Goal: Complete application form

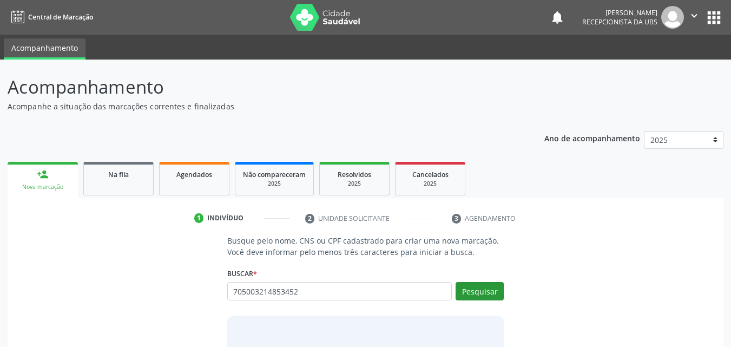
type input "705003214853452"
click at [475, 292] on button "Pesquisar" at bounding box center [479, 291] width 48 height 18
type input "705003214853452"
click at [476, 289] on button "Pesquisar" at bounding box center [479, 291] width 48 height 18
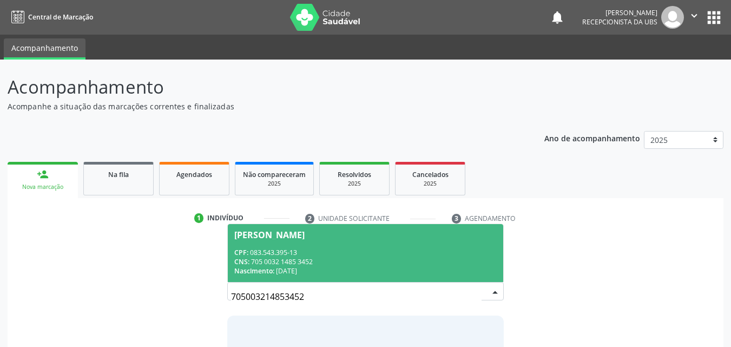
click at [354, 254] on div "CPF: 083.543.395-13" at bounding box center [365, 252] width 263 height 9
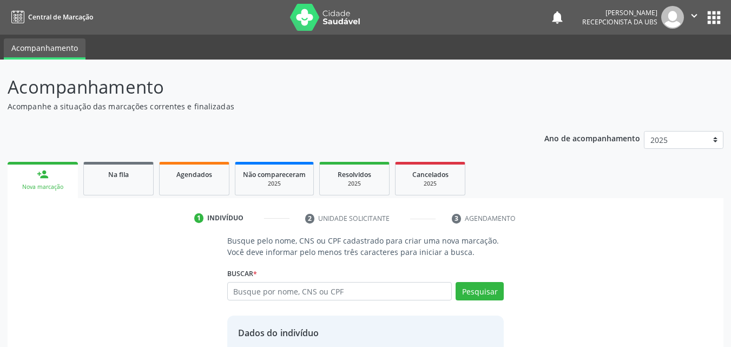
scroll to position [87, 0]
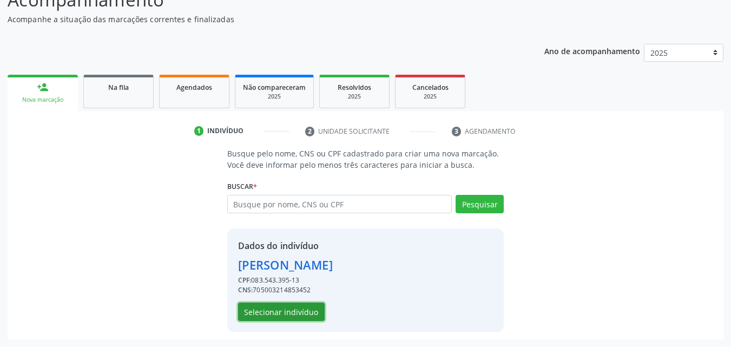
click at [297, 314] on button "Selecionar indivíduo" at bounding box center [281, 311] width 87 height 18
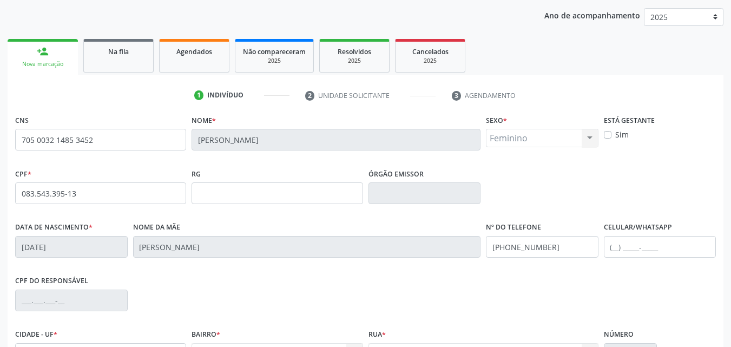
scroll to position [141, 0]
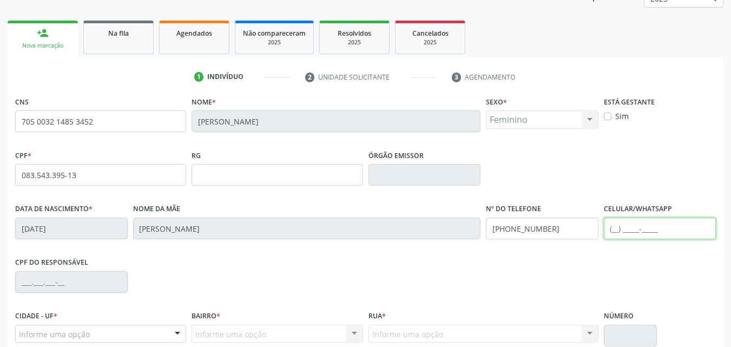
click at [619, 230] on input "text" at bounding box center [660, 228] width 112 height 22
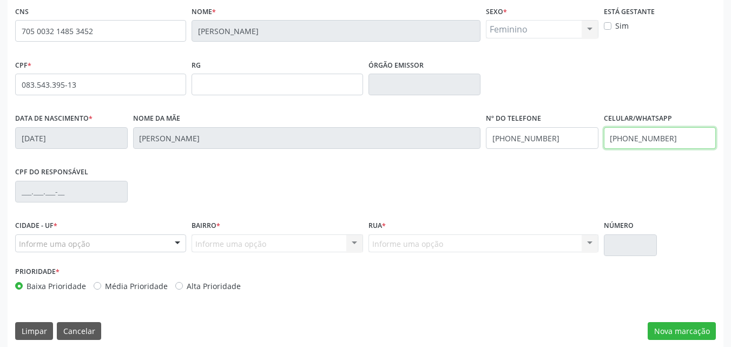
scroll to position [240, 0]
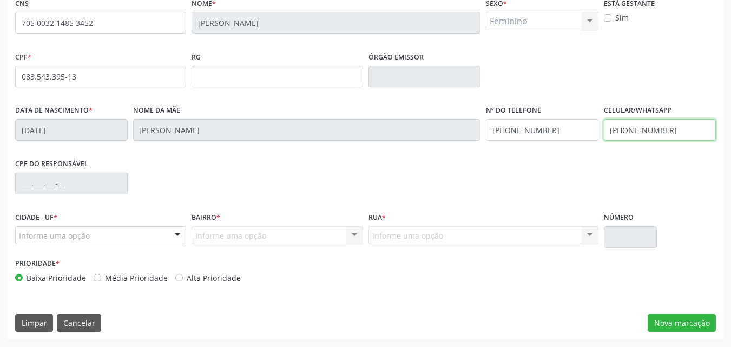
type input "[PHONE_NUMBER]"
click at [200, 287] on div "Prioridade * Baixa Prioridade Média Prioridade Alta Prioridade" at bounding box center [188, 273] width 353 height 36
click at [200, 282] on label "Alta Prioridade" at bounding box center [214, 277] width 54 height 11
click at [183, 282] on input "Alta Prioridade" at bounding box center [179, 277] width 8 height 10
radio input "true"
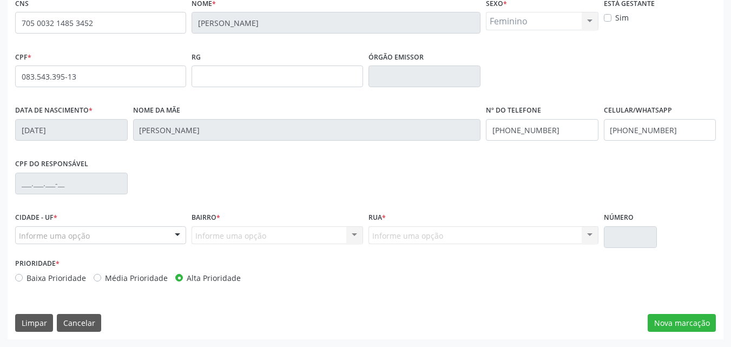
click at [79, 243] on div "Informe uma opção" at bounding box center [100, 235] width 171 height 18
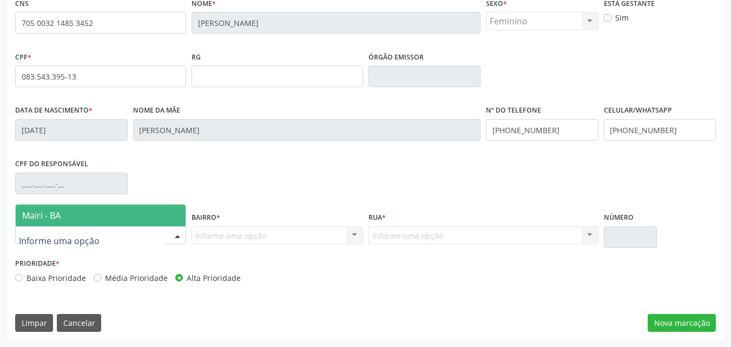
click at [77, 216] on span "Mairi - BA" at bounding box center [101, 215] width 170 height 22
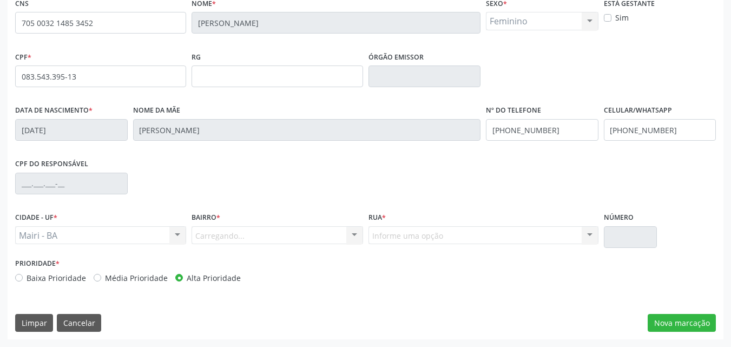
click at [221, 236] on div "Carregando... Nenhum resultado encontrado para: " " Nenhuma opção encontrada. D…" at bounding box center [276, 235] width 171 height 18
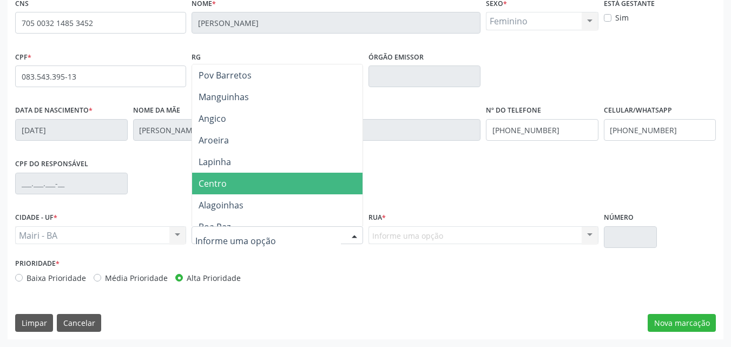
click at [235, 181] on span "Centro" at bounding box center [277, 184] width 170 height 22
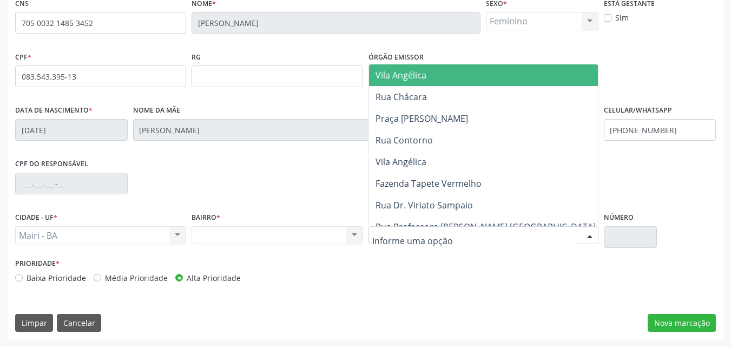
click at [390, 227] on div at bounding box center [483, 235] width 230 height 18
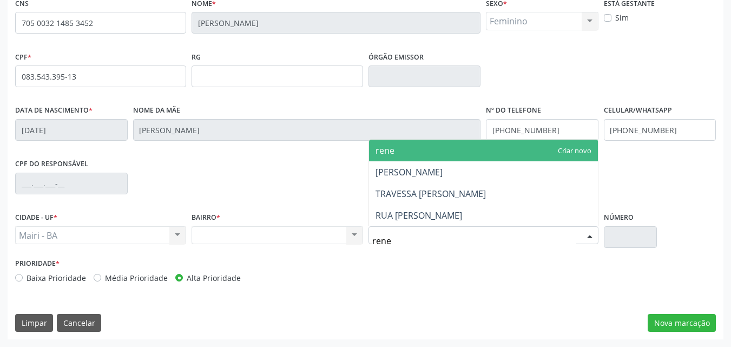
type input "rener"
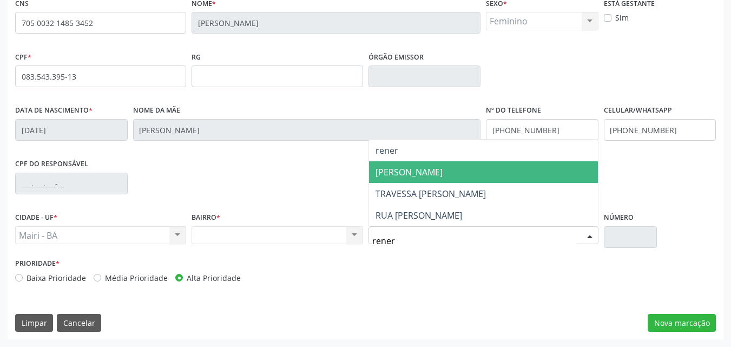
click at [413, 172] on span "[PERSON_NAME]" at bounding box center [408, 172] width 67 height 12
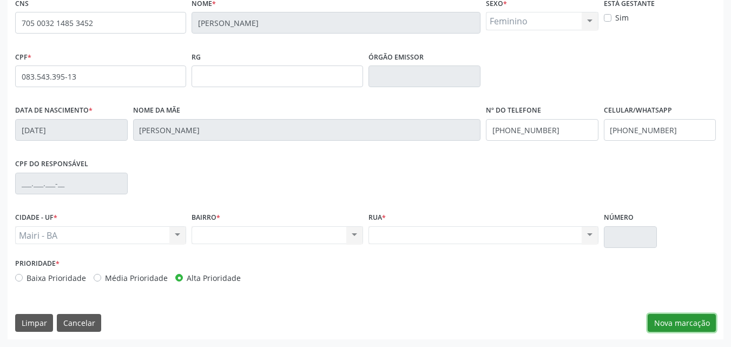
click at [671, 320] on button "Nova marcação" at bounding box center [681, 323] width 68 height 18
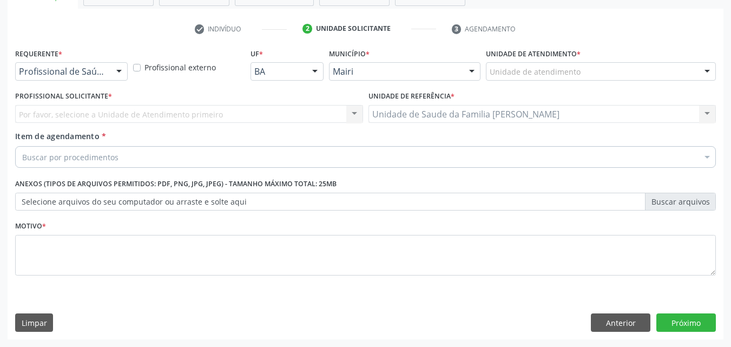
scroll to position [189, 0]
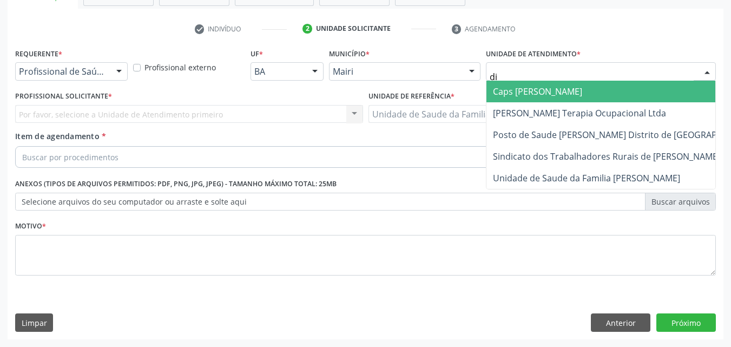
type input "dil"
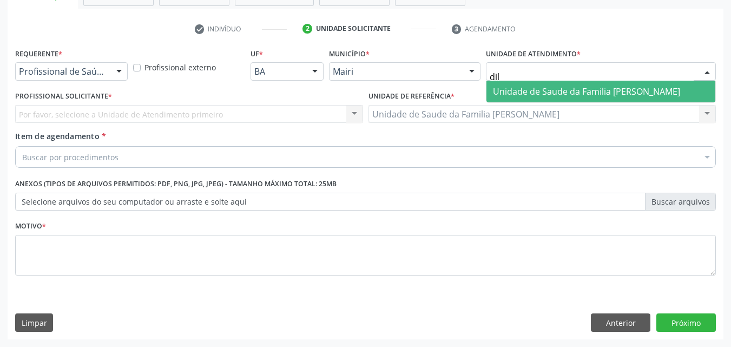
click at [528, 95] on span "Unidade de Saude da Familia [PERSON_NAME]" at bounding box center [586, 91] width 187 height 12
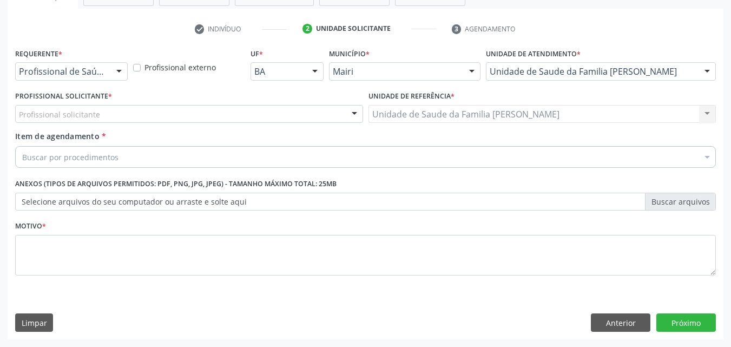
click at [136, 117] on div "Profissional solicitante" at bounding box center [189, 114] width 348 height 18
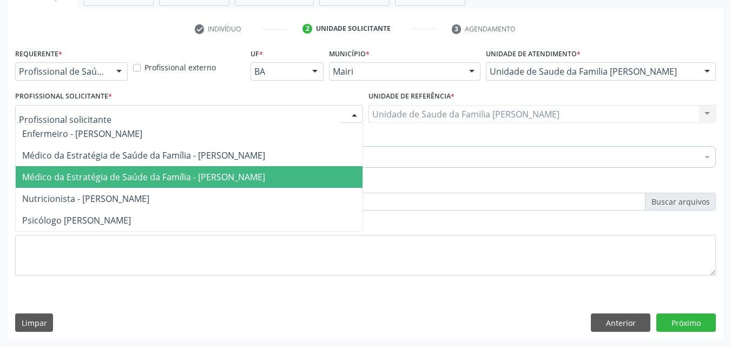
click at [143, 176] on span "Médico da Estratégia de Saúde da Família - [PERSON_NAME]" at bounding box center [143, 177] width 243 height 12
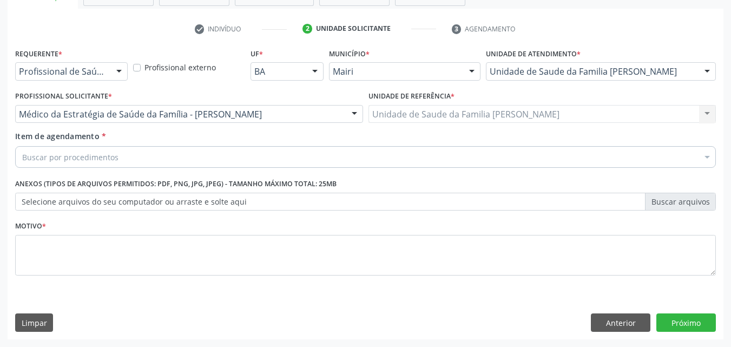
click at [138, 162] on div "Buscar por procedimentos" at bounding box center [365, 157] width 700 height 22
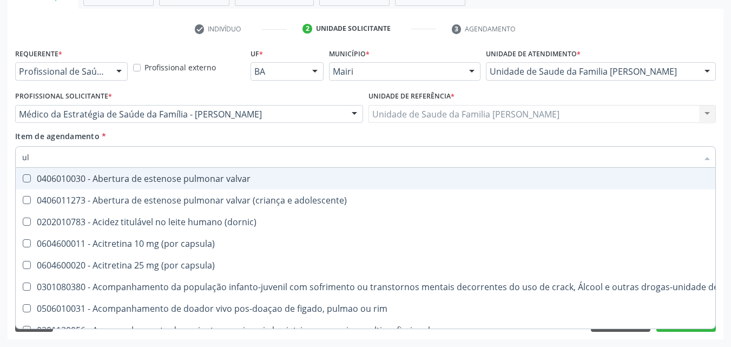
type input "u"
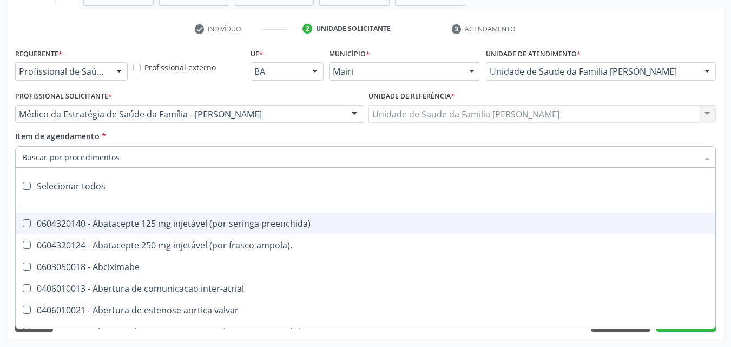
type input "m"
